Goal: Transaction & Acquisition: Purchase product/service

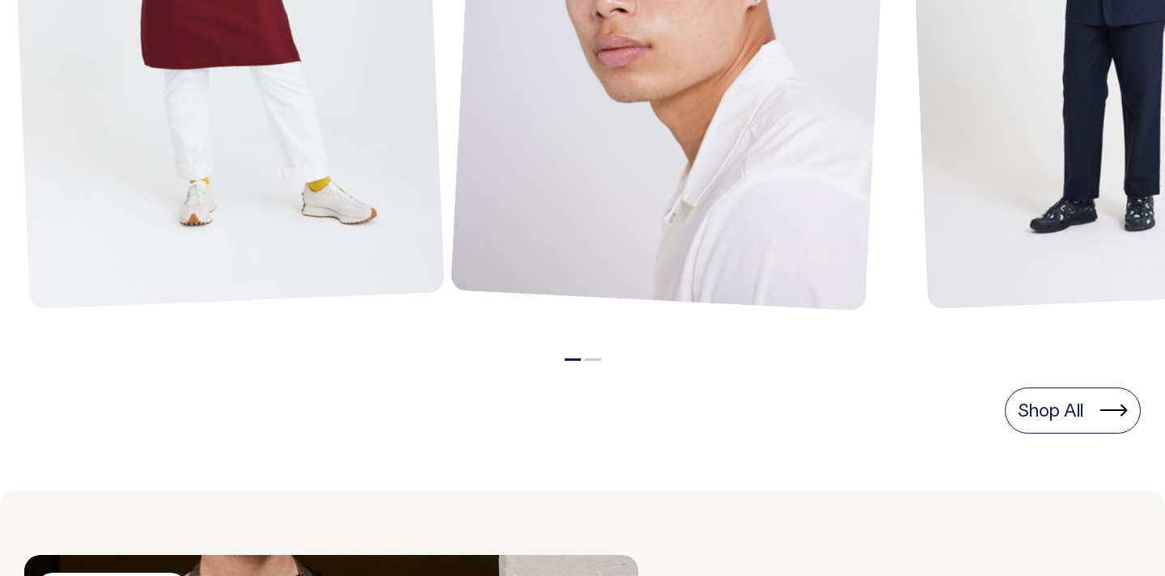
click at [594, 358] on button "2" at bounding box center [593, 359] width 16 height 2
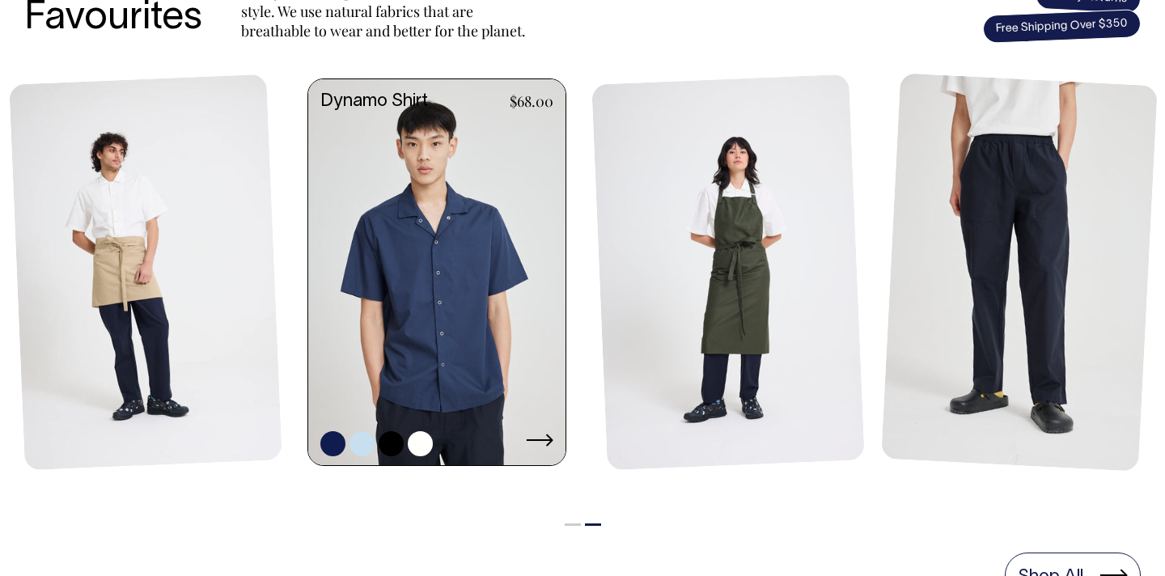
scroll to position [738, 0]
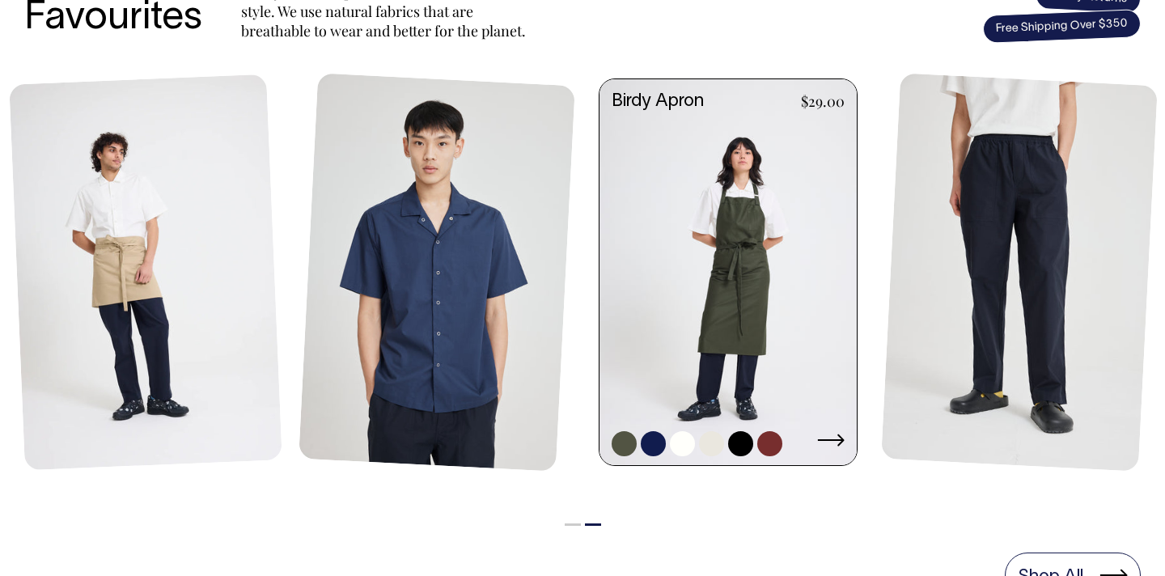
click at [714, 315] on link at bounding box center [727, 273] width 257 height 389
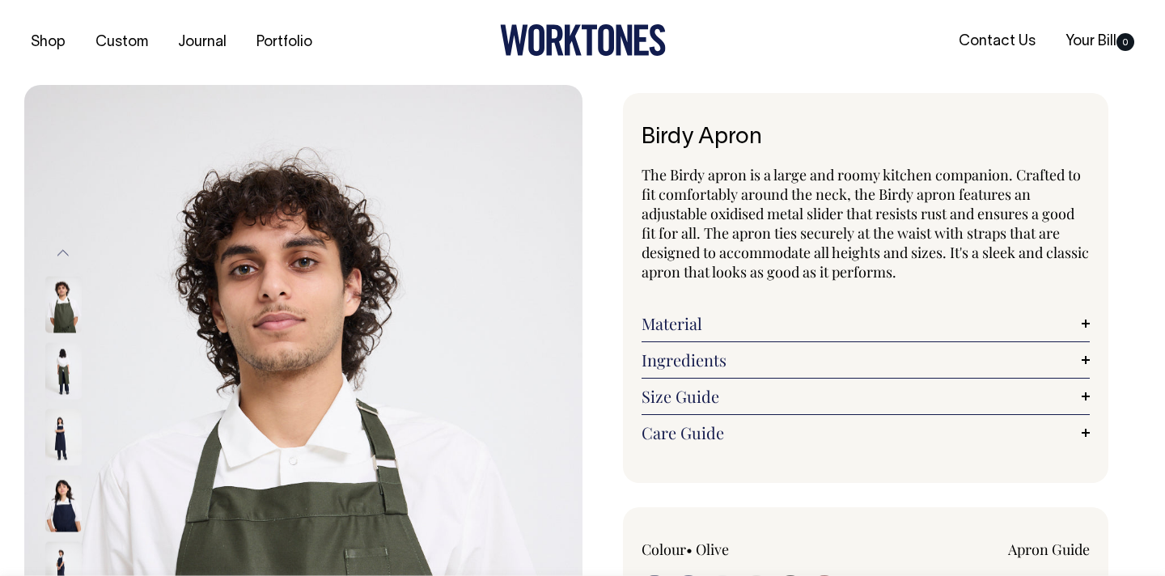
click at [66, 320] on img at bounding box center [63, 304] width 36 height 57
click at [66, 367] on img at bounding box center [63, 370] width 36 height 57
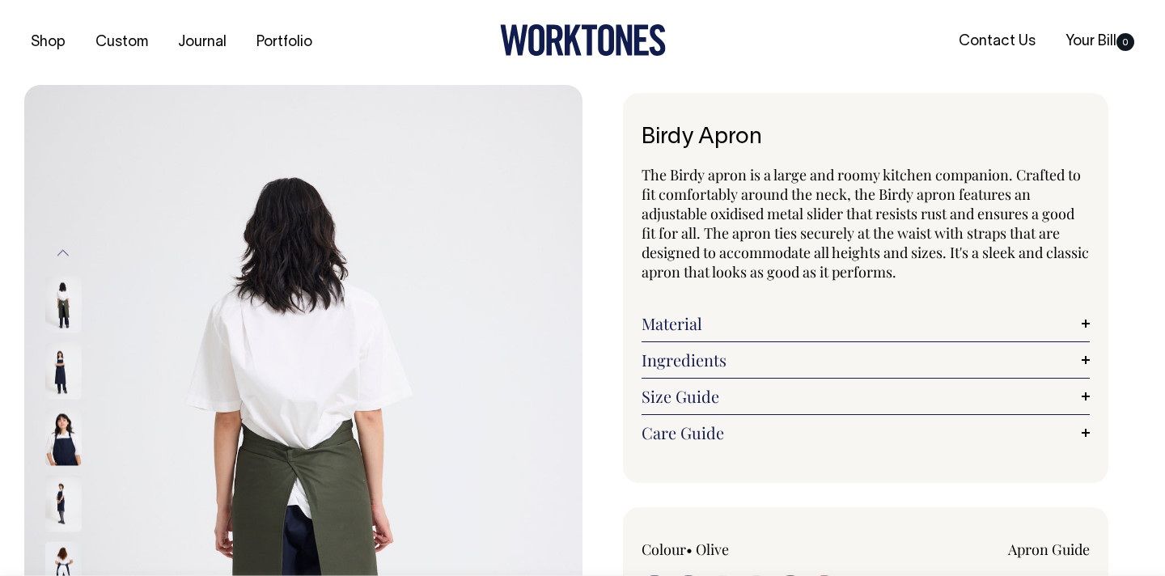
click at [57, 433] on img at bounding box center [63, 436] width 36 height 57
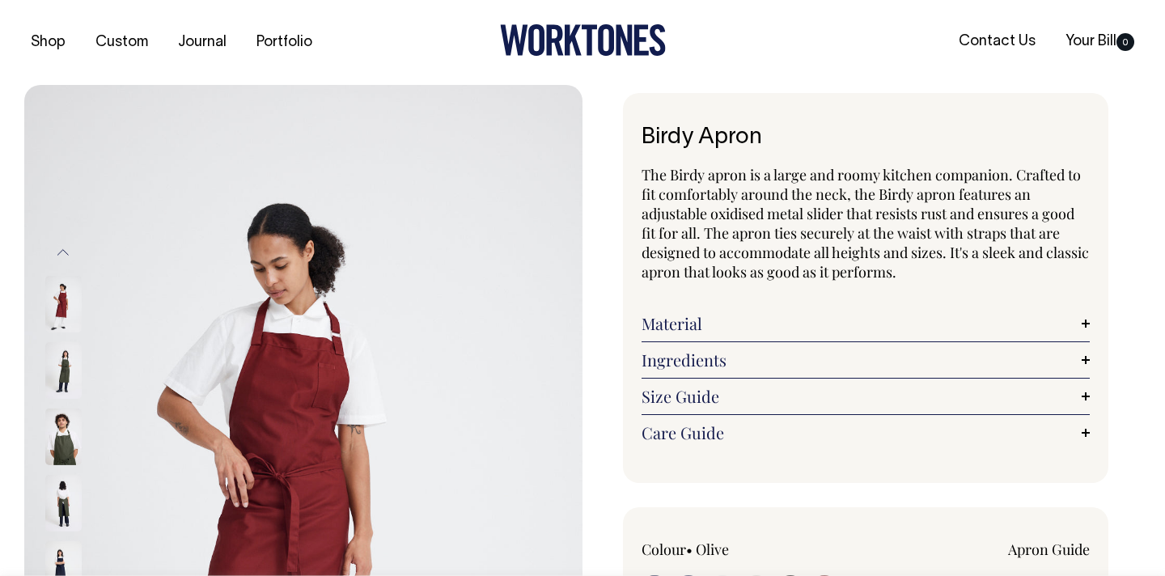
click at [61, 378] on img at bounding box center [63, 370] width 36 height 57
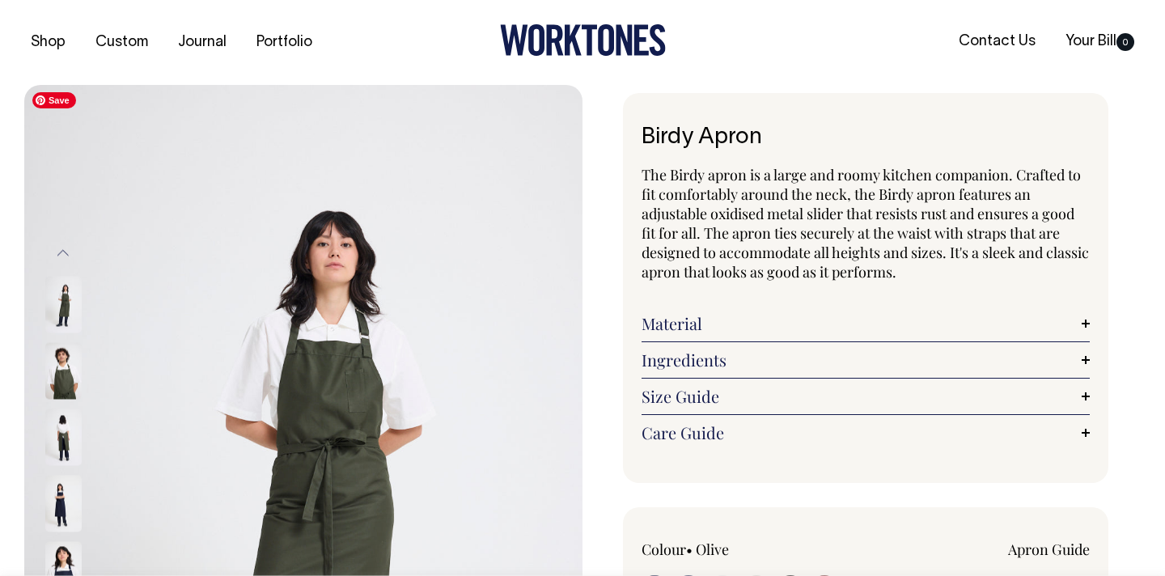
click at [50, 99] on span "Save" at bounding box center [54, 100] width 44 height 16
